Goal: Task Accomplishment & Management: Manage account settings

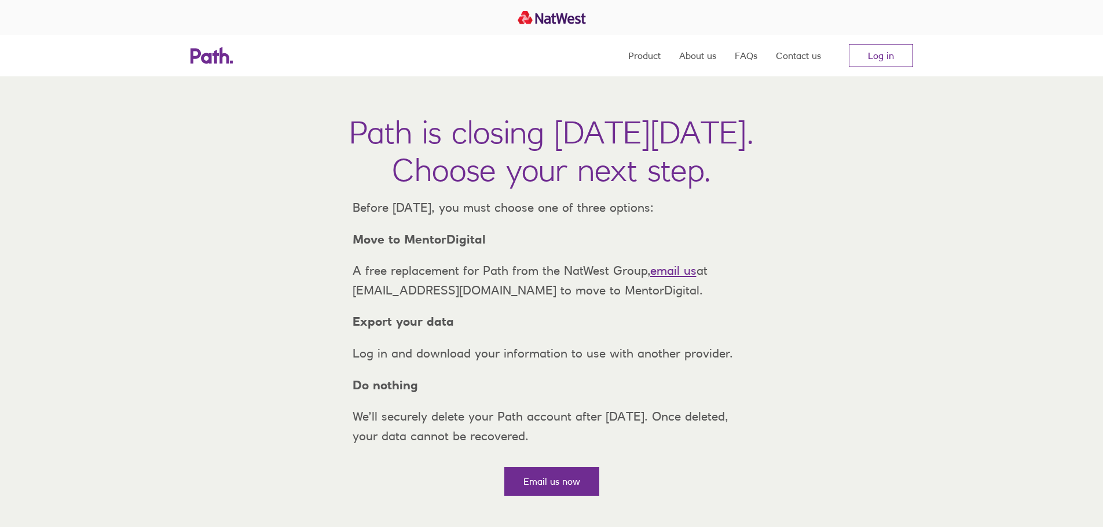
drag, startPoint x: 875, startPoint y: 52, endPoint x: 847, endPoint y: 87, distance: 45.0
click at [875, 52] on link "Log in" at bounding box center [881, 55] width 64 height 23
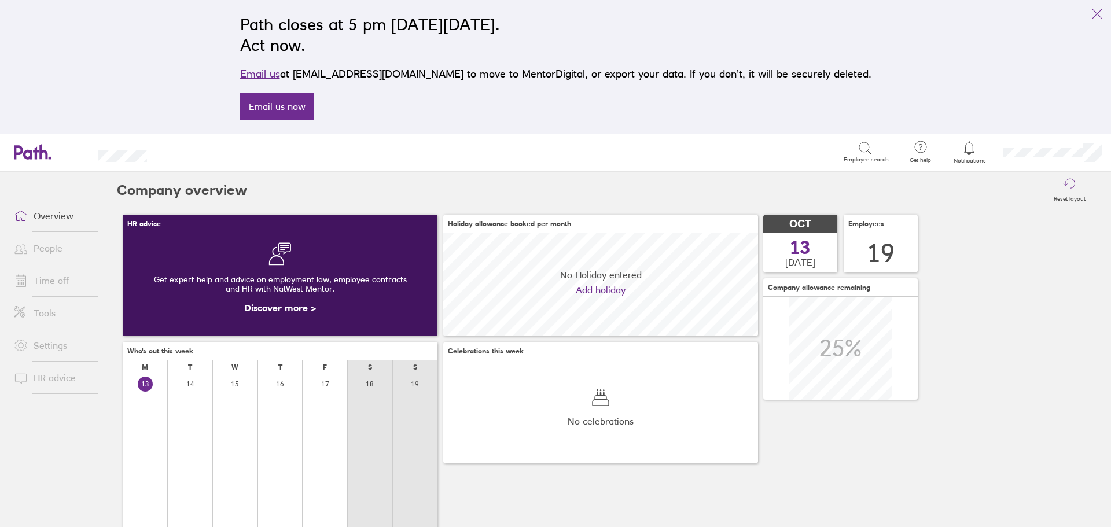
scroll to position [103, 315]
click at [66, 285] on link "Time off" at bounding box center [51, 280] width 93 height 23
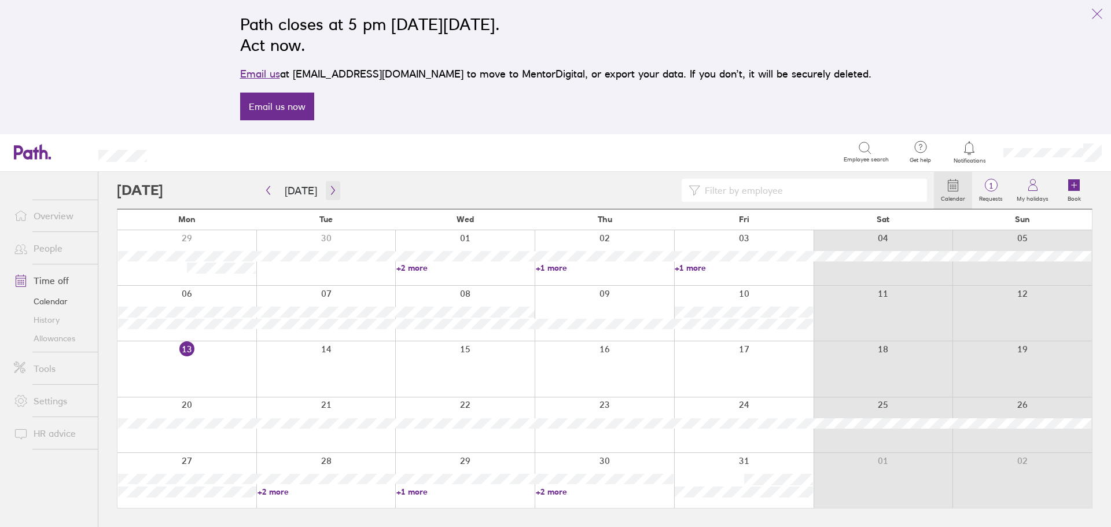
click at [331, 194] on icon "button" at bounding box center [333, 190] width 9 height 9
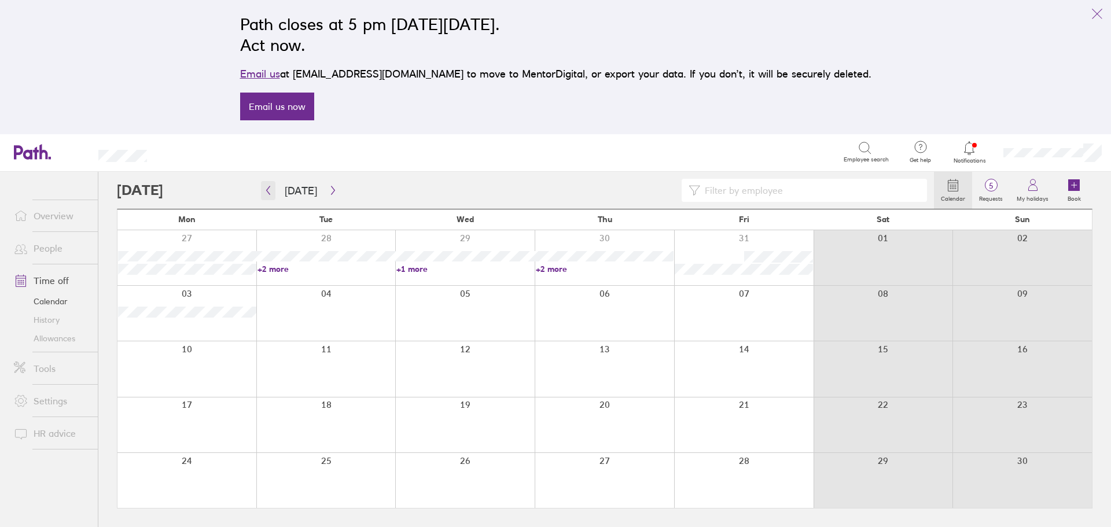
click at [270, 196] on button "button" at bounding box center [268, 190] width 14 height 19
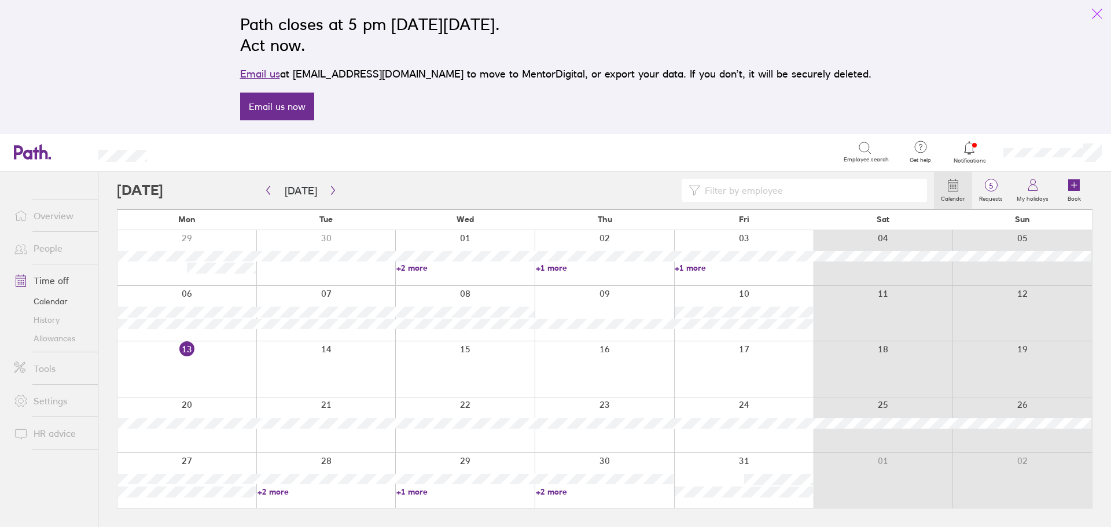
click at [1095, 17] on icon "link" at bounding box center [1098, 14] width 14 height 14
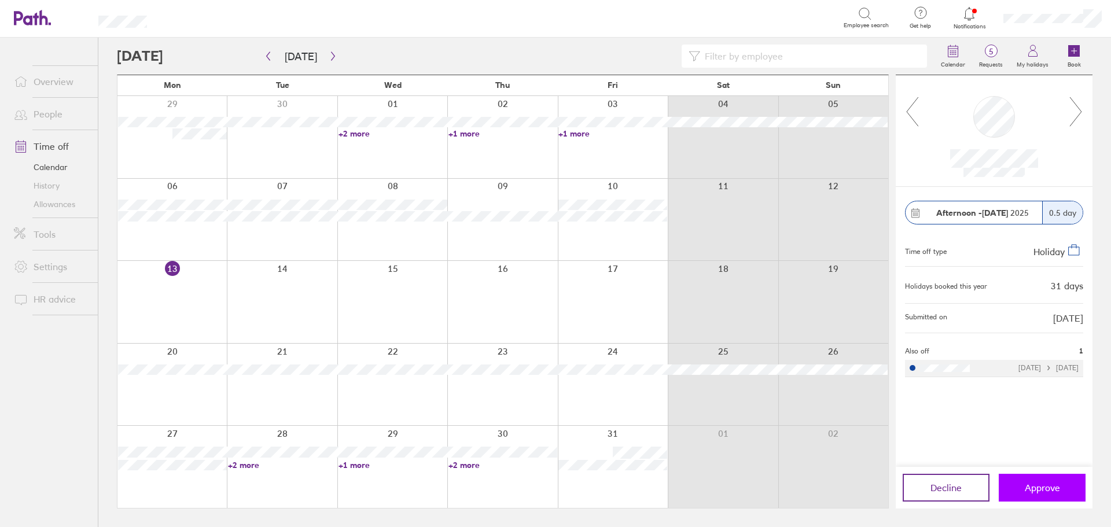
click at [1041, 490] on span "Approve" at bounding box center [1042, 488] width 35 height 10
